Goal: Transaction & Acquisition: Purchase product/service

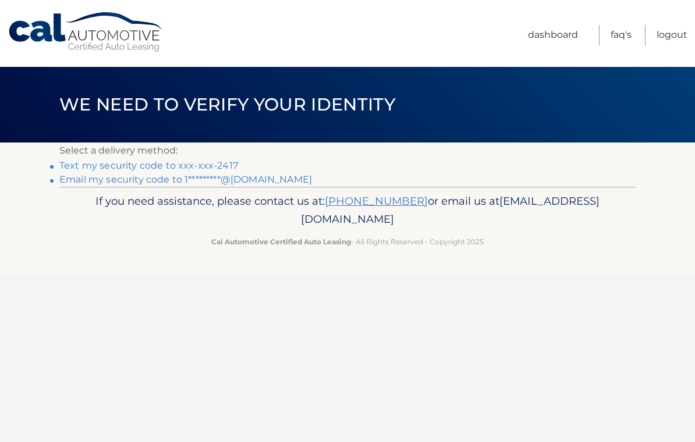
click at [195, 166] on link "Text my security code to xxx-xxx-2417" at bounding box center [148, 165] width 179 height 11
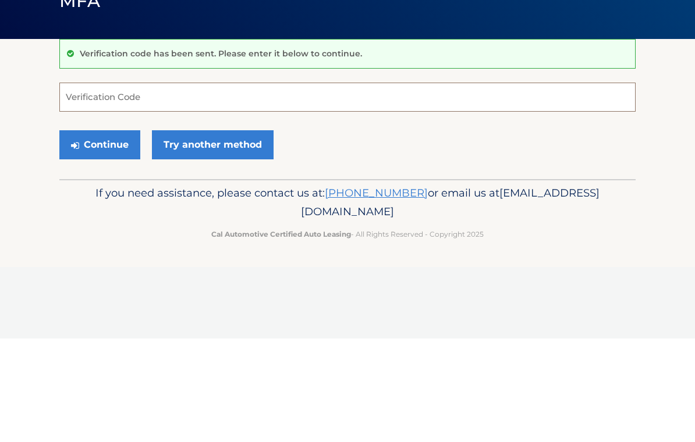
click at [96, 186] on input "Verification Code" at bounding box center [347, 200] width 576 height 29
type input "838077"
click at [99, 234] on button "Continue" at bounding box center [99, 248] width 81 height 29
click at [109, 257] on button "Continue" at bounding box center [99, 248] width 81 height 29
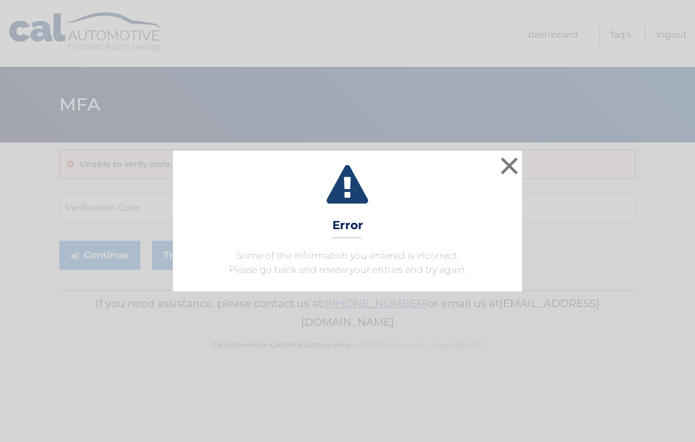
click at [510, 171] on button "×" at bounding box center [508, 165] width 23 height 23
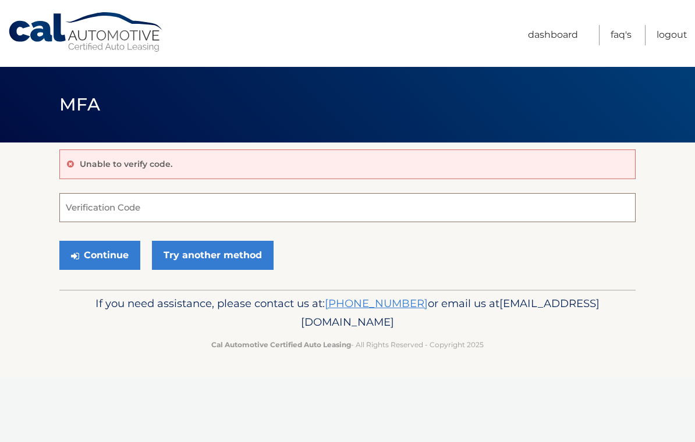
click at [142, 212] on input "Verification Code" at bounding box center [347, 207] width 576 height 29
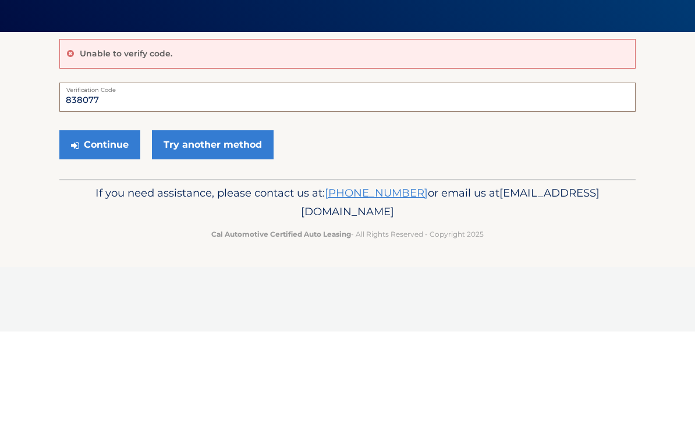
type input "838077"
click at [120, 241] on button "Continue" at bounding box center [99, 255] width 81 height 29
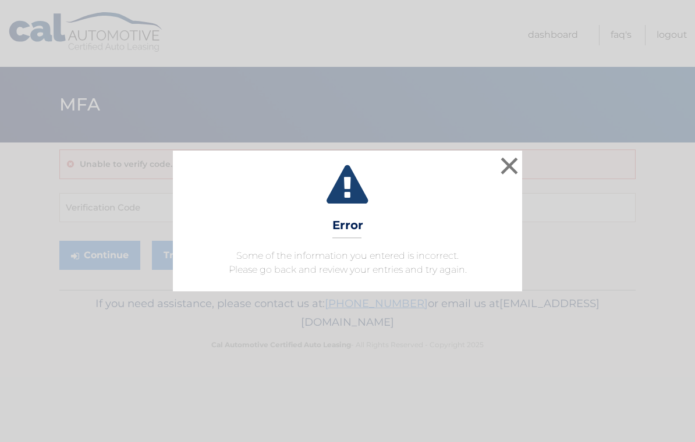
click at [507, 171] on button "×" at bounding box center [508, 165] width 23 height 23
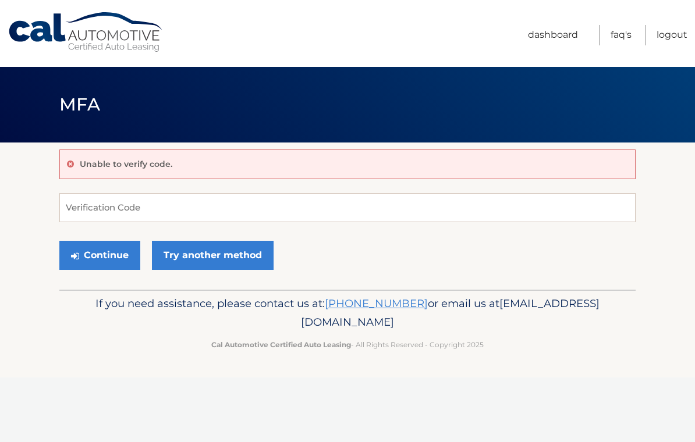
click at [226, 265] on link "Try another method" at bounding box center [213, 255] width 122 height 29
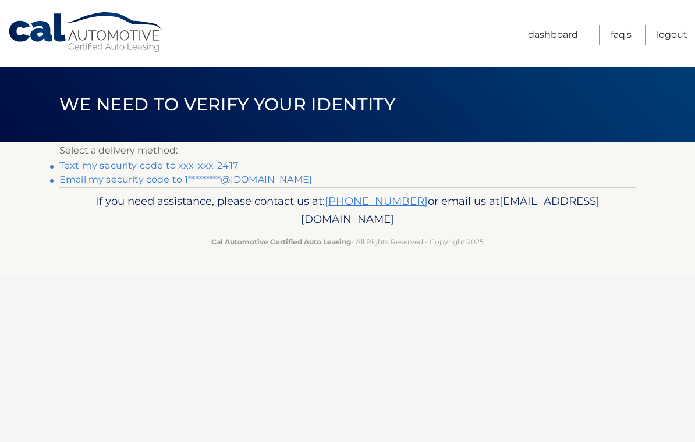
click at [146, 184] on link "Email my security code to 1*********@[DOMAIN_NAME]" at bounding box center [185, 179] width 253 height 11
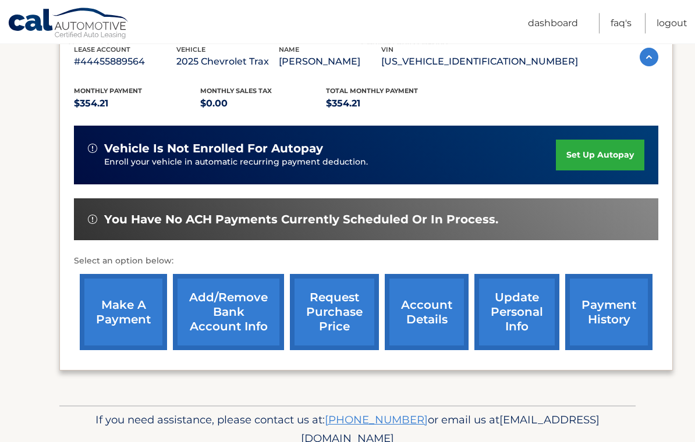
scroll to position [211, 0]
click at [131, 319] on link "make a payment" at bounding box center [123, 312] width 87 height 76
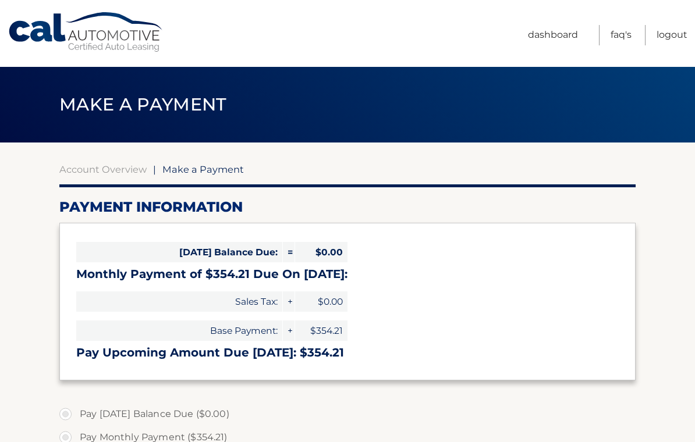
select select "NGNiYTZkMGUtNGJhOC00MWU5LWIwNGYtYTlkNThlN2MyMDM2"
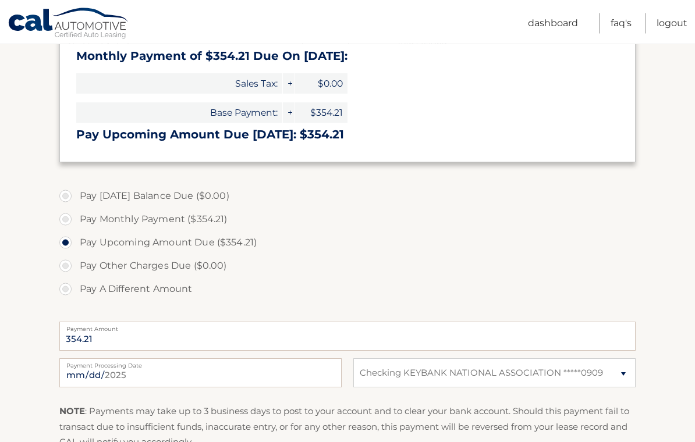
scroll to position [218, 0]
click at [66, 218] on label "Pay Monthly Payment ($354.21)" at bounding box center [347, 219] width 576 height 23
click at [66, 218] on input "Pay Monthly Payment ($354.21)" at bounding box center [70, 217] width 12 height 19
radio input "true"
click at [241, 377] on input "2025-09-15" at bounding box center [200, 372] width 282 height 29
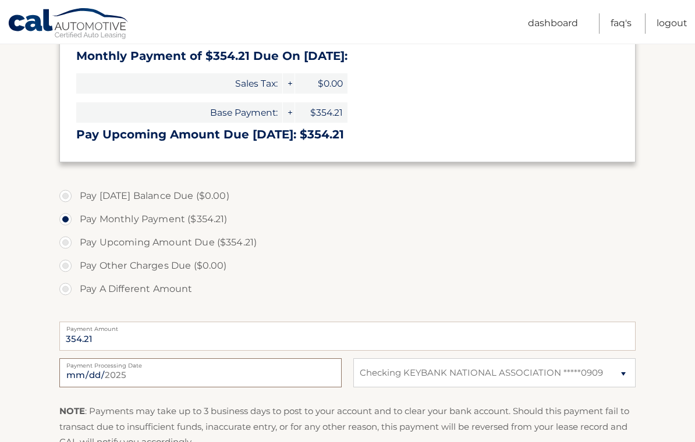
type input "2025-09-23"
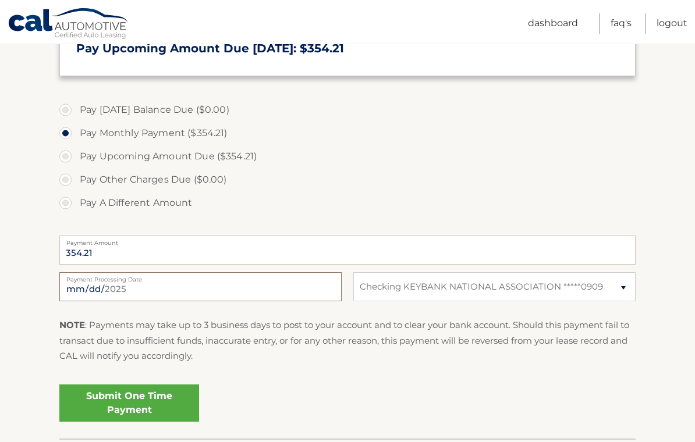
scroll to position [305, 0]
click at [151, 401] on link "Submit One Time Payment" at bounding box center [129, 402] width 140 height 37
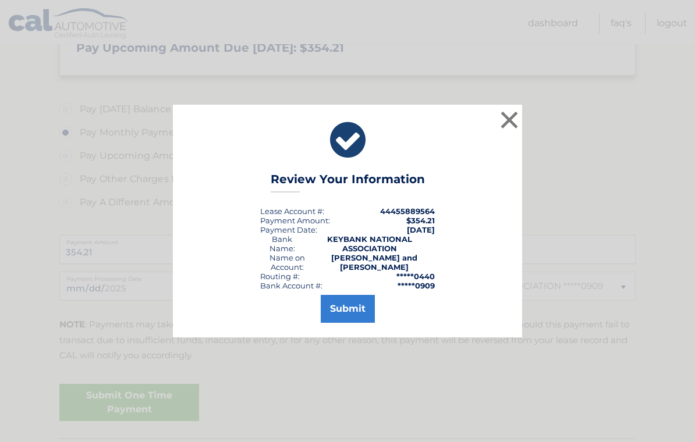
click at [346, 315] on button "Submit" at bounding box center [348, 309] width 54 height 28
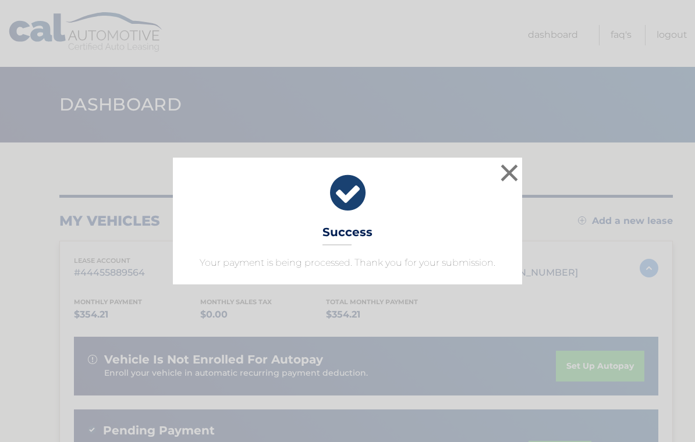
click at [500, 168] on button "×" at bounding box center [508, 172] width 23 height 23
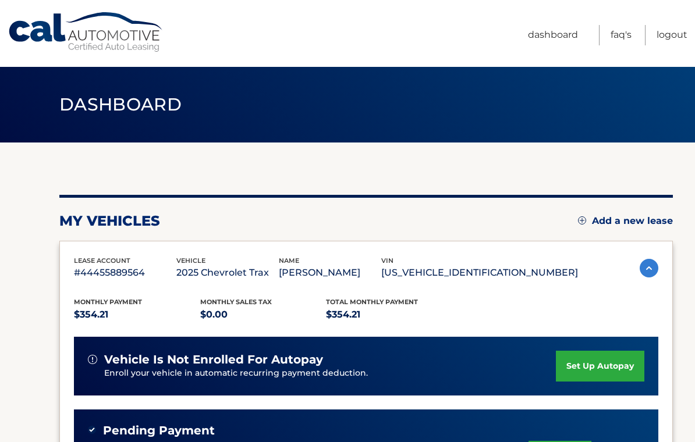
click at [675, 40] on link "Logout" at bounding box center [671, 35] width 31 height 20
